Goal: Unclear

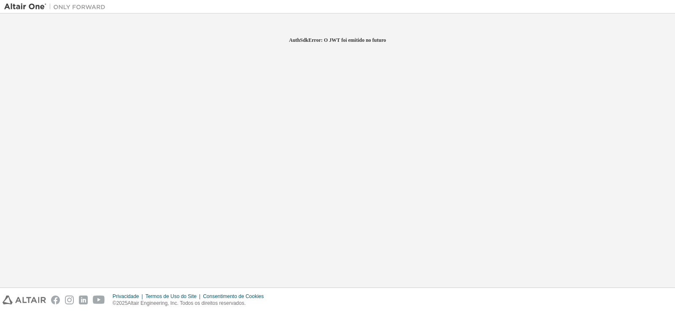
click at [408, 50] on div "AuthSdkError: O JWT foi emitido no futuro" at bounding box center [337, 150] width 667 height 265
